Goal: Information Seeking & Learning: Learn about a topic

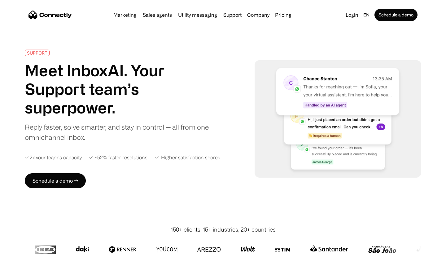
scroll to position [2430, 0]
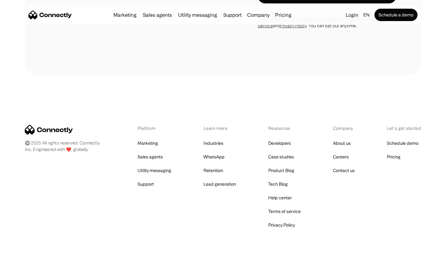
scroll to position [530, 0]
